Goal: Find contact information: Find contact information

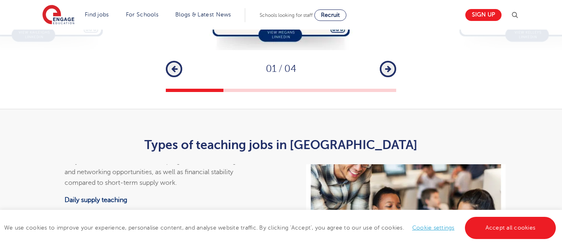
scroll to position [1507, 0]
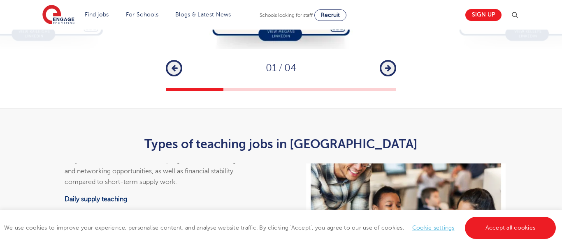
click at [390, 72] on icon "button" at bounding box center [388, 68] width 6 height 7
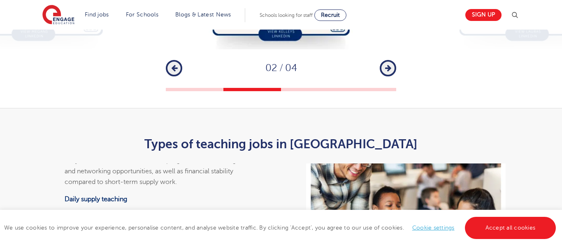
click at [390, 72] on icon "button" at bounding box center [388, 68] width 6 height 7
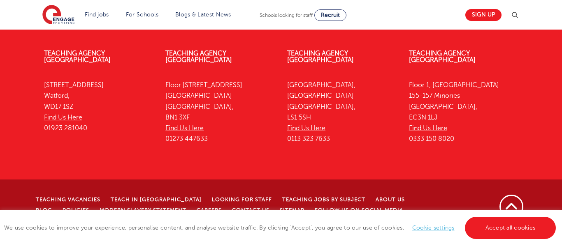
scroll to position [2792, 0]
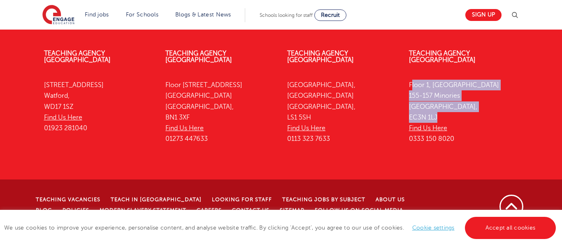
drag, startPoint x: 441, startPoint y: 130, endPoint x: 409, endPoint y: 97, distance: 45.4
click at [409, 97] on p "[STREET_ADDRESS] Find Us Here 0333 150 8020" at bounding box center [463, 112] width 109 height 65
copy p "[STREET_ADDRESS]"
